Goal: Task Accomplishment & Management: Manage account settings

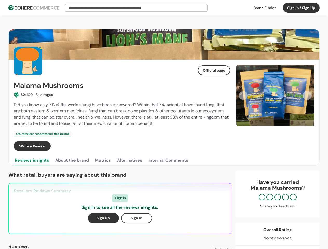
click at [164, 125] on div "Did you know only 7% of the worlds fungi have been discovered? Within that 7%, …" at bounding box center [122, 114] width 216 height 25
click at [301, 8] on button "Sign In / Sign Up" at bounding box center [301, 8] width 37 height 10
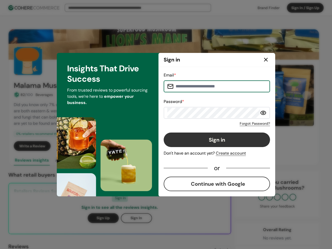
click at [214, 146] on button "Sign in" at bounding box center [217, 140] width 106 height 15
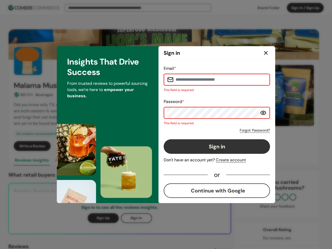
click at [225, 146] on button "Sign in" at bounding box center [217, 146] width 106 height 15
click at [275, 95] on div "Email * This field is required Password * This field is required Forgot Passwor…" at bounding box center [217, 131] width 117 height 143
click at [243, 95] on div "Email * This field is required Password * This field is required Forgot Passwor…" at bounding box center [217, 131] width 106 height 133
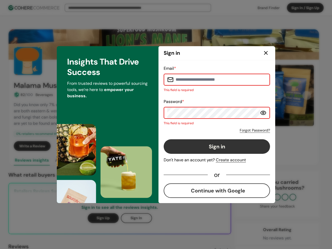
click at [72, 160] on div "Insights That Drive Success From trusted reviews to powerful sourcing tools, we…" at bounding box center [108, 124] width 102 height 157
